Goal: Task Accomplishment & Management: Use online tool/utility

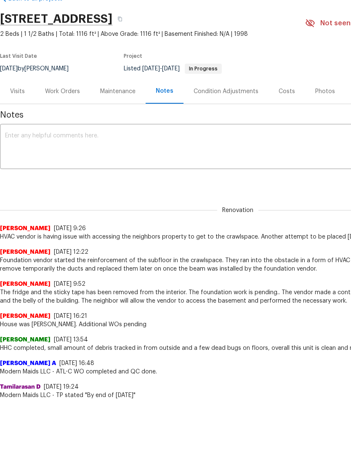
click at [62, 91] on div "Work Orders" at bounding box center [62, 91] width 35 height 8
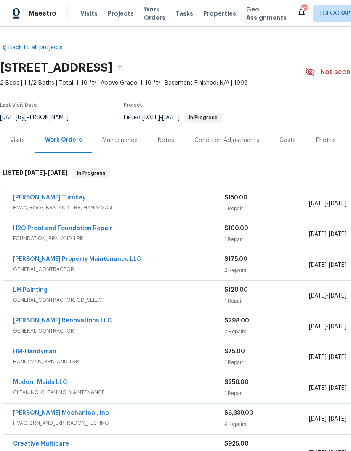
click at [31, 195] on link "[PERSON_NAME] Turnkey" at bounding box center [49, 198] width 73 height 6
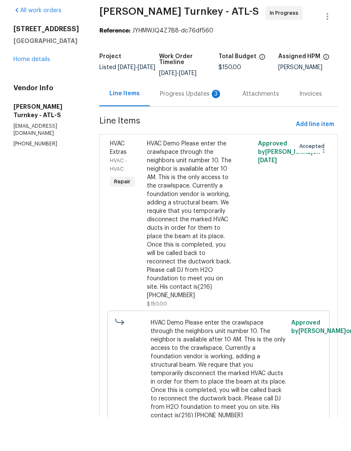
scroll to position [29, 0]
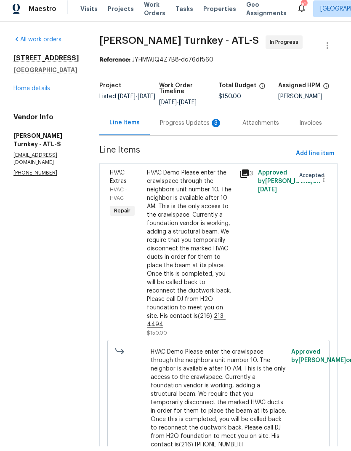
click at [35, 90] on link "Home details" at bounding box center [31, 93] width 37 height 6
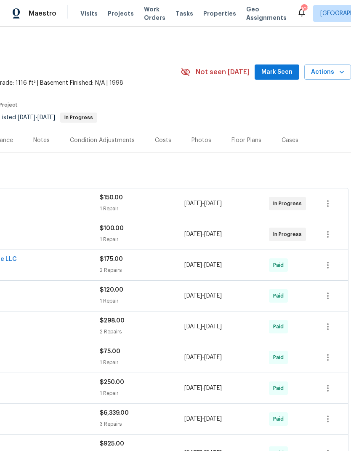
scroll to position [0, 125]
click at [331, 198] on icon "button" at bounding box center [328, 203] width 10 height 10
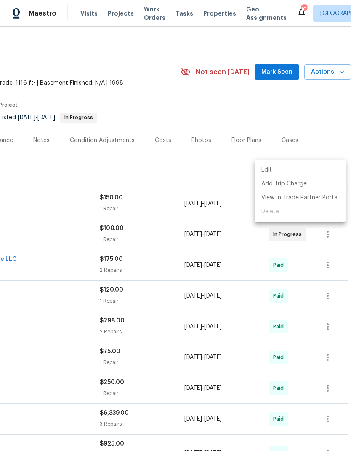
click at [272, 167] on li "Edit" at bounding box center [300, 170] width 91 height 14
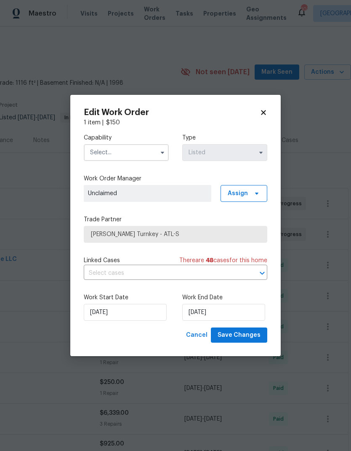
click at [141, 150] on input "text" at bounding box center [126, 152] width 85 height 17
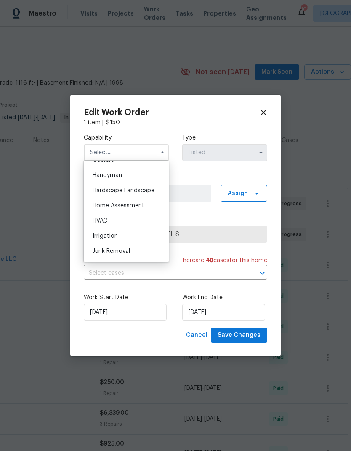
scroll to position [460, 0]
click at [107, 220] on span "HVAC" at bounding box center [100, 219] width 15 height 6
type input "HVAC"
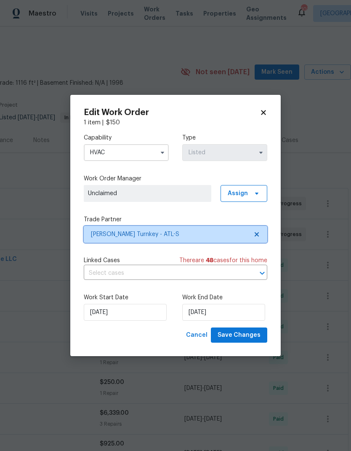
click at [255, 235] on icon at bounding box center [257, 234] width 4 height 4
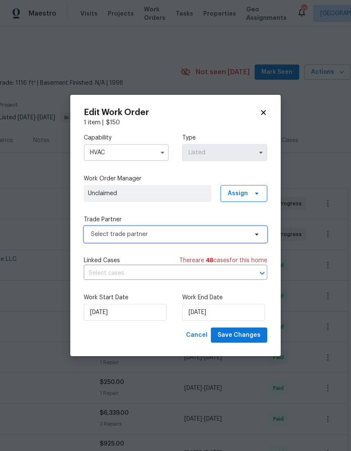
click at [200, 233] on span "Select trade partner" at bounding box center [169, 234] width 157 height 8
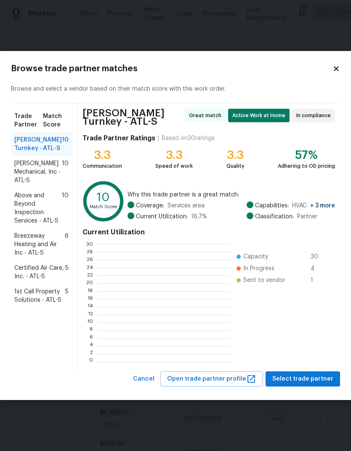
scroll to position [118, 132]
click at [39, 178] on span "[PERSON_NAME] Mechanical, Inc - ATL-S" at bounding box center [38, 171] width 48 height 25
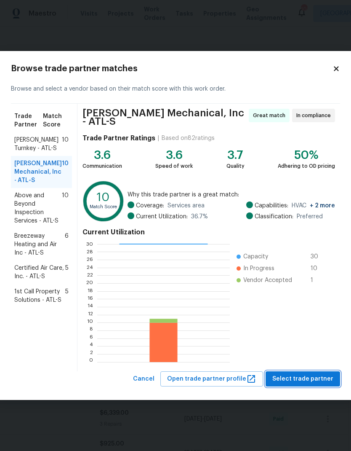
click at [311, 380] on span "Select trade partner" at bounding box center [303, 379] width 61 height 11
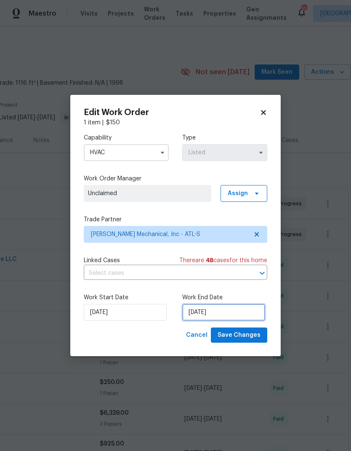
click at [238, 313] on input "9/19/2025" at bounding box center [223, 312] width 83 height 17
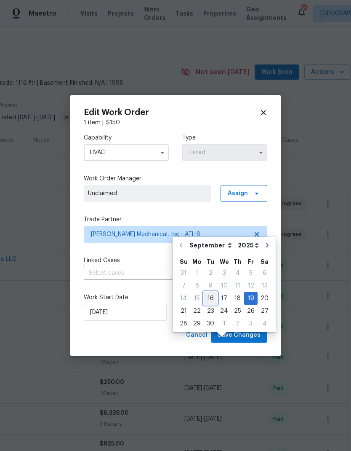
click at [211, 292] on div "16" at bounding box center [210, 298] width 13 height 12
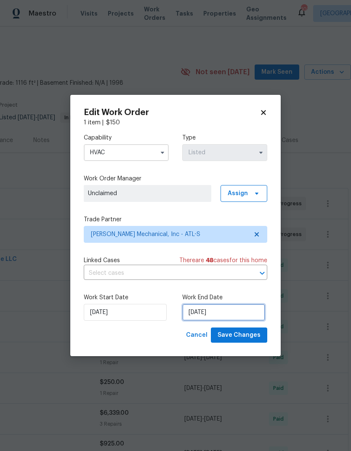
click at [240, 312] on input "9/16/2025" at bounding box center [223, 312] width 83 height 17
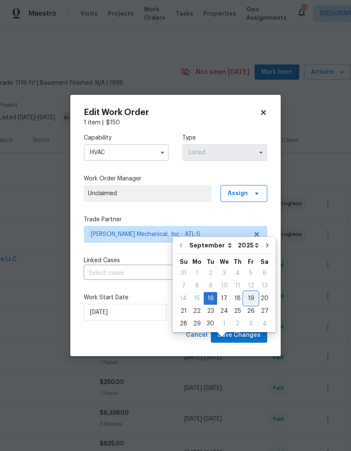
click at [246, 292] on div "19" at bounding box center [250, 298] width 13 height 12
type input "9/19/2025"
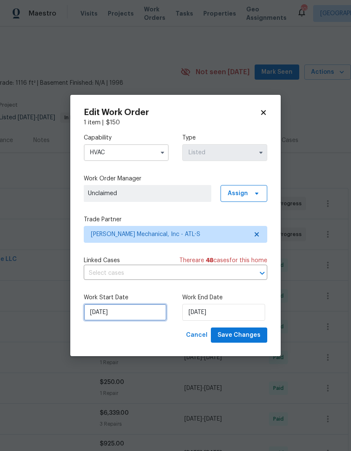
click at [140, 314] on input "9/16/2025" at bounding box center [125, 312] width 83 height 17
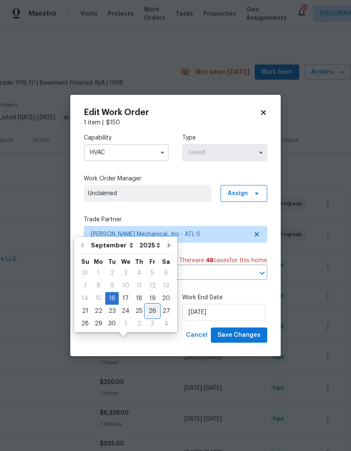
click at [154, 305] on div "26" at bounding box center [152, 311] width 13 height 12
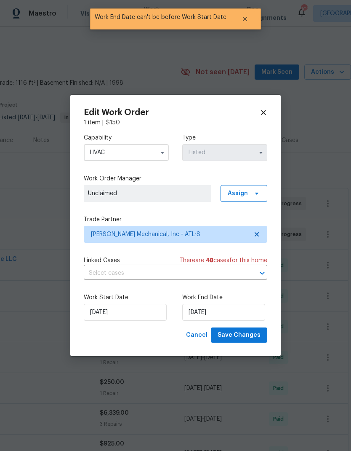
type input "[DATE]"
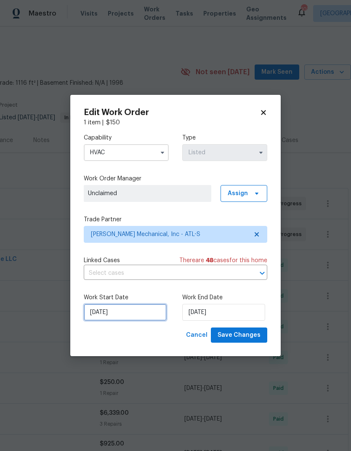
click at [127, 318] on input "[DATE]" at bounding box center [125, 312] width 83 height 17
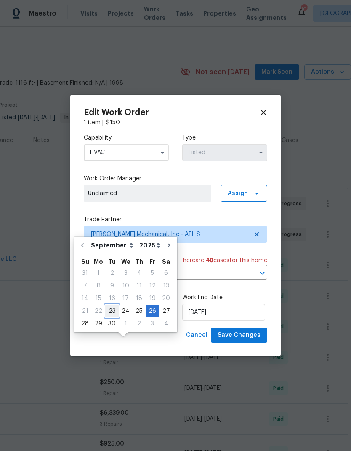
click at [108, 305] on div "23" at bounding box center [111, 311] width 13 height 12
type input "[DATE]"
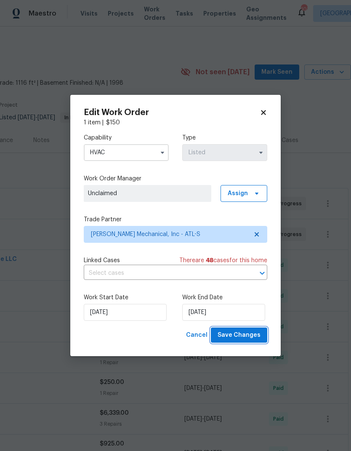
click at [245, 339] on span "Save Changes" at bounding box center [239, 335] width 43 height 11
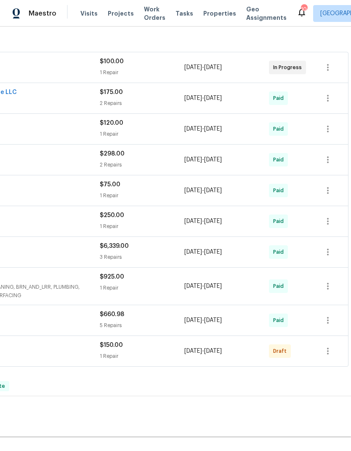
scroll to position [136, 125]
click at [334, 353] on button "button" at bounding box center [328, 351] width 20 height 20
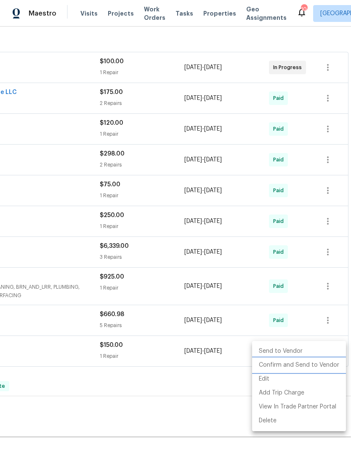
click at [315, 366] on li "Confirm and Send to Vendor" at bounding box center [299, 365] width 94 height 14
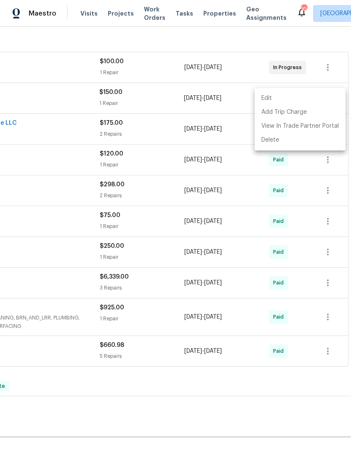
click at [220, 377] on div at bounding box center [175, 225] width 351 height 451
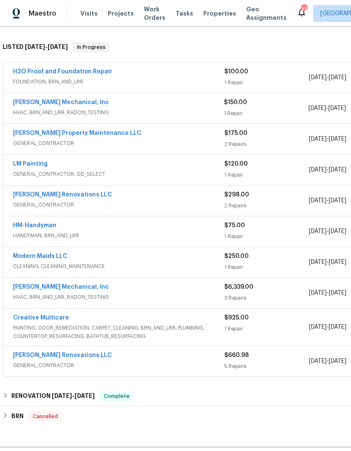
scroll to position [126, 0]
click at [65, 103] on link "[PERSON_NAME] Mechanical, Inc" at bounding box center [61, 102] width 96 height 6
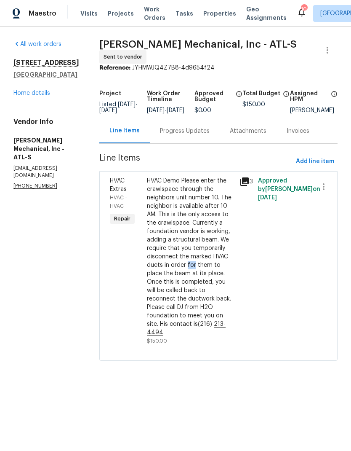
click at [235, 321] on div "HVAC Demo Please enter the crawlspace through the neighbors unit number 10. The…" at bounding box center [191, 256] width 88 height 160
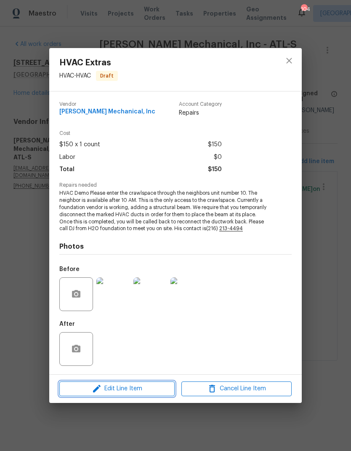
click at [138, 390] on span "Edit Line Item" at bounding box center [117, 388] width 110 height 11
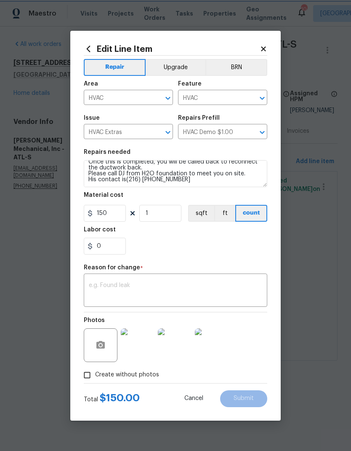
scroll to position [47, 0]
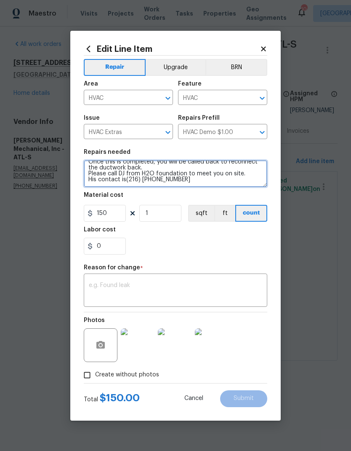
click at [94, 174] on textarea "HVAC Demo Please enter the crawlspace through the neighbors unit number 10. The…" at bounding box center [176, 173] width 184 height 27
click at [94, 173] on textarea "HVAC Demo Please enter the crawlspace through the neighbors unit number 10. The…" at bounding box center [176, 173] width 184 height 27
click at [94, 175] on textarea "HVAC Demo Please enter the crawlspace through the neighbors unit number 10. The…" at bounding box center [176, 173] width 184 height 27
type textarea "HVAC Demo Please enter the crawlspace through the neighbors unit number 10. The…"
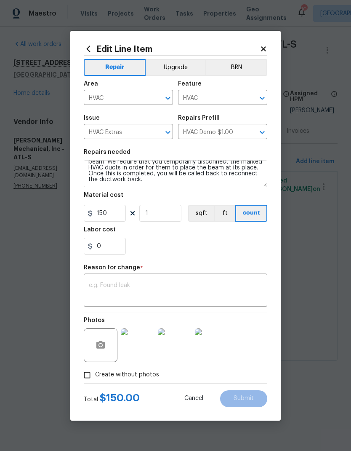
click at [183, 287] on textarea at bounding box center [176, 291] width 174 height 18
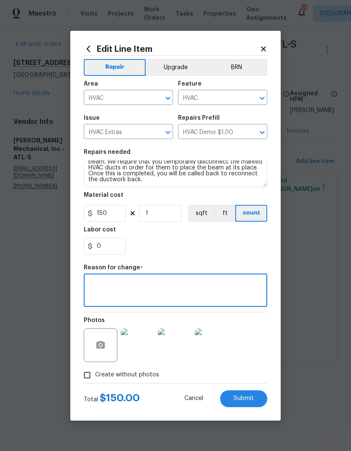
click at [249, 399] on span "Submit" at bounding box center [244, 398] width 20 height 6
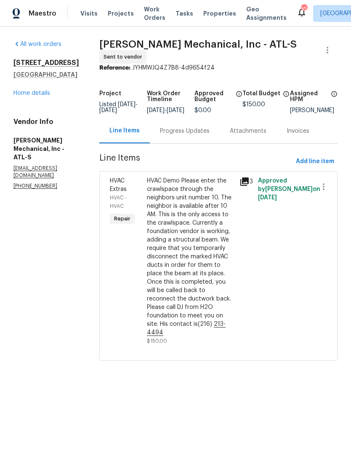
click at [37, 96] on link "Home details" at bounding box center [31, 93] width 37 height 6
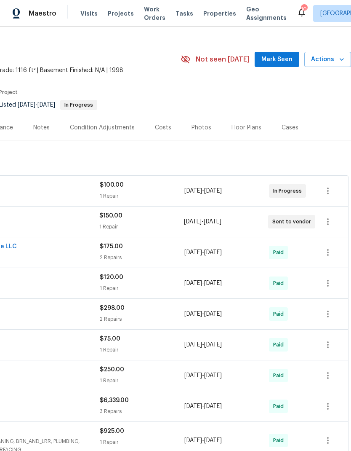
scroll to position [13, 125]
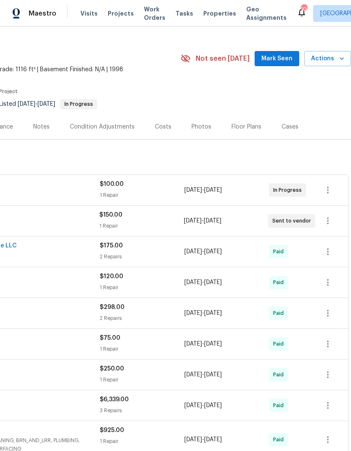
click at [278, 59] on span "Mark Seen" at bounding box center [277, 58] width 31 height 11
